Goal: Task Accomplishment & Management: Manage account settings

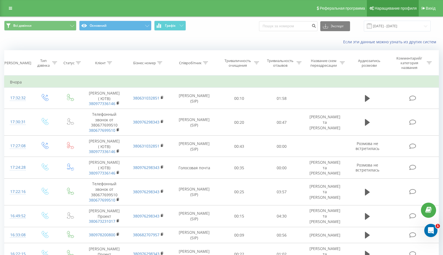
click at [399, 2] on link "Наращивание профиля" at bounding box center [393, 8] width 52 height 17
